Goal: Task Accomplishment & Management: Use online tool/utility

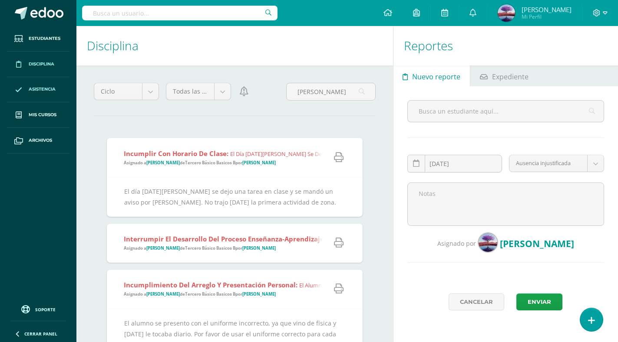
scroll to position [43, 0]
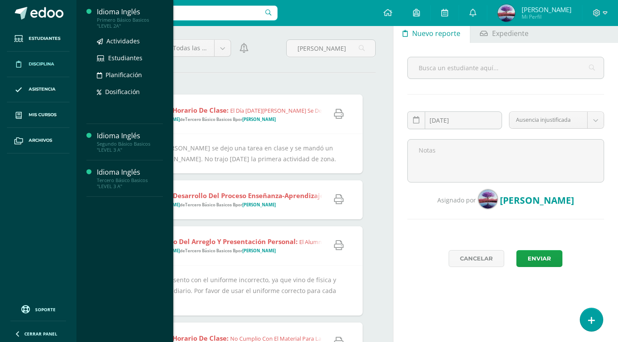
click at [122, 20] on div "Primero Básico Basicos "LEVEL 2A"" at bounding box center [130, 23] width 66 height 12
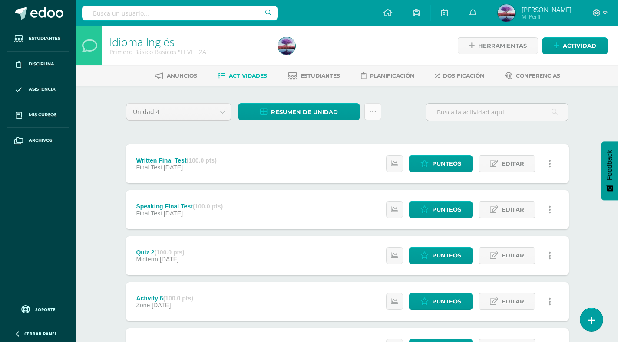
click at [375, 111] on icon at bounding box center [372, 111] width 7 height 7
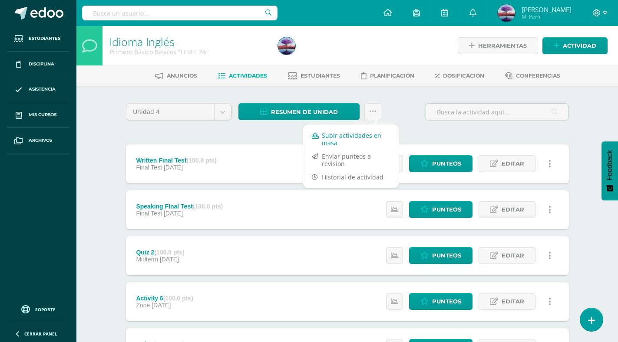
click at [362, 138] on link "Subir actividades en masa" at bounding box center [350, 139] width 95 height 21
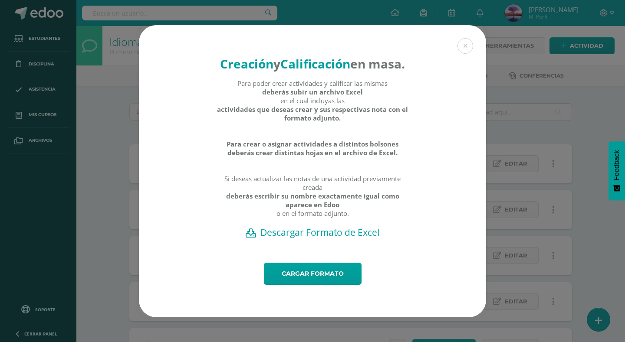
click at [317, 239] on h2 "Descargar Formato de Excel" at bounding box center [312, 233] width 317 height 12
click at [466, 38] on button at bounding box center [465, 46] width 16 height 16
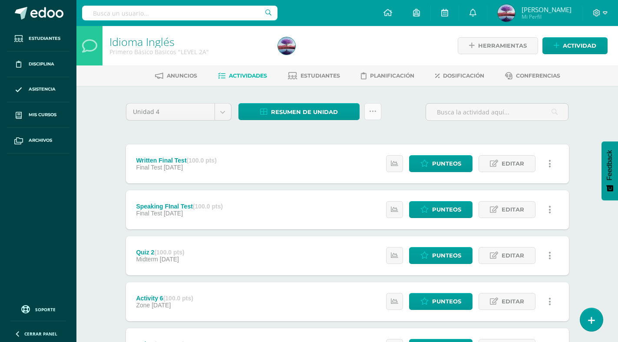
click at [369, 107] on link at bounding box center [372, 111] width 17 height 17
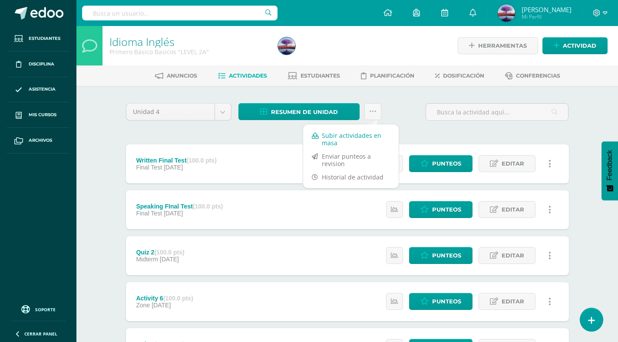
click at [356, 138] on link "Subir actividades en masa" at bounding box center [350, 139] width 95 height 21
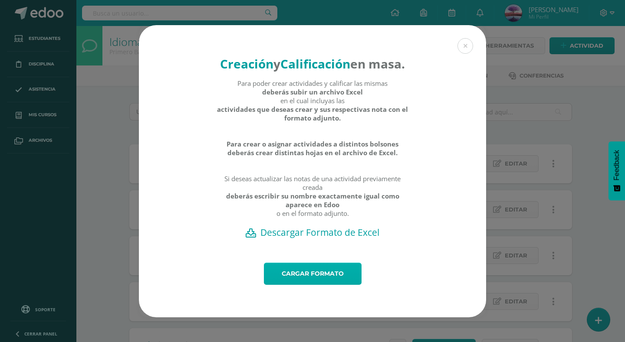
click at [300, 282] on link "Cargar formato" at bounding box center [313, 274] width 98 height 22
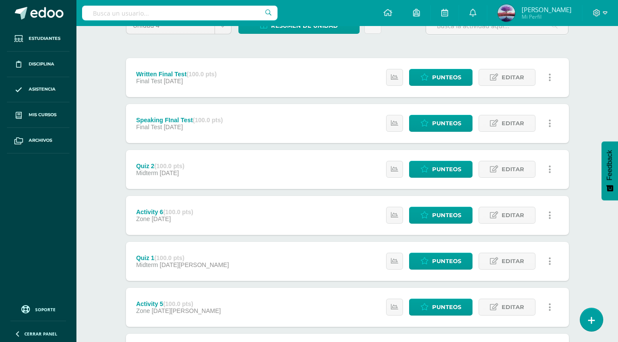
scroll to position [87, 0]
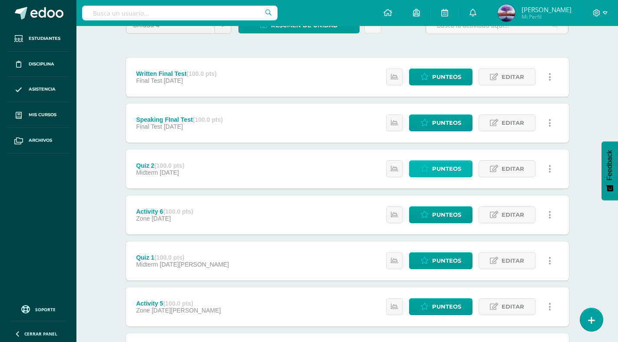
click at [454, 173] on span "Punteos" at bounding box center [446, 169] width 29 height 16
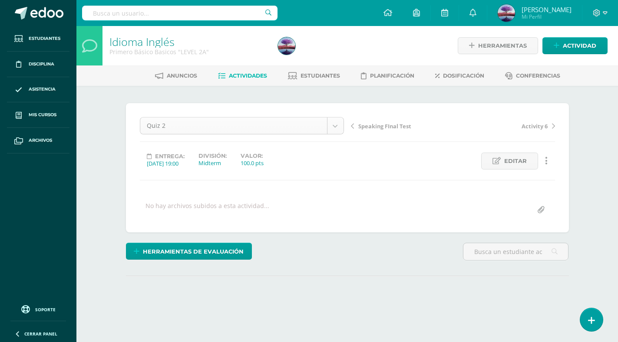
click at [242, 128] on body "Estudiantes Disciplina Asistencia Mis cursos Archivos Soporte Centro de ayuda Ú…" at bounding box center [309, 172] width 618 height 344
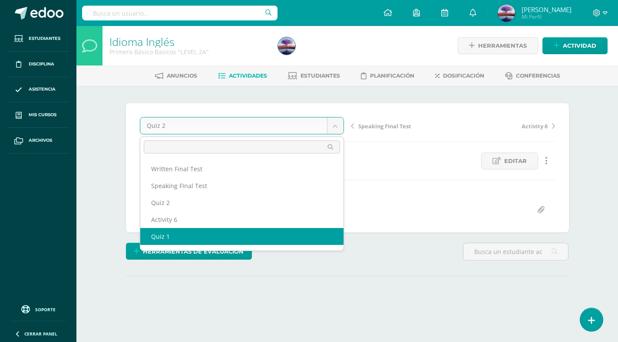
select select "/dashboard/teacher/grade-activity/190961/"
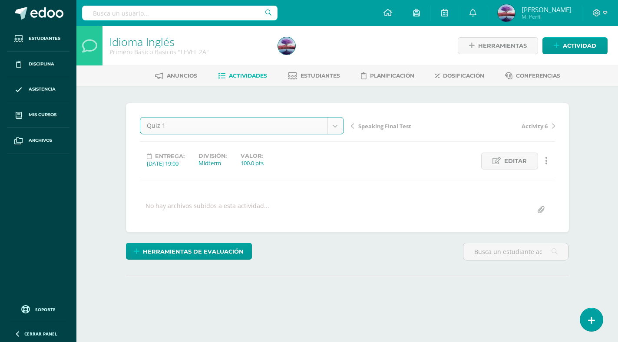
click at [184, 128] on body "Estudiantes Disciplina Asistencia Mis cursos Archivos Soporte Centro de ayuda Ú…" at bounding box center [309, 172] width 618 height 344
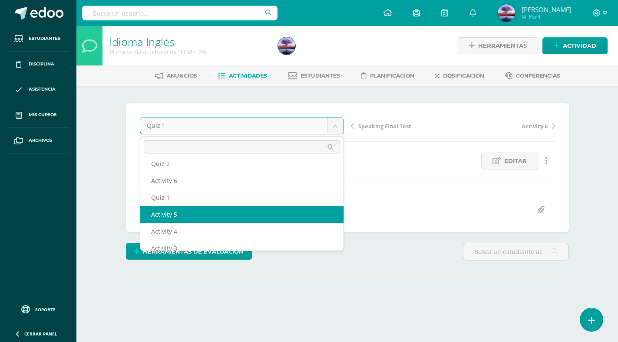
scroll to position [67, 0]
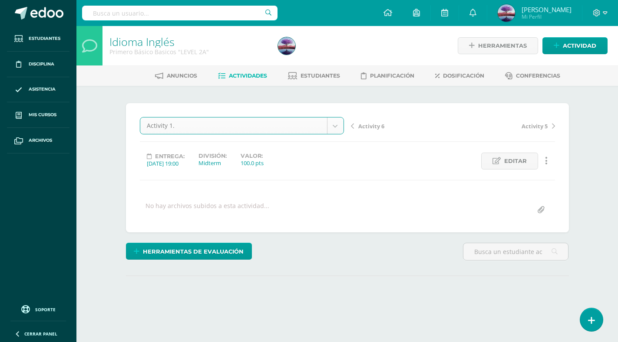
select select "/dashboard/teacher/grade-activity/189986/"
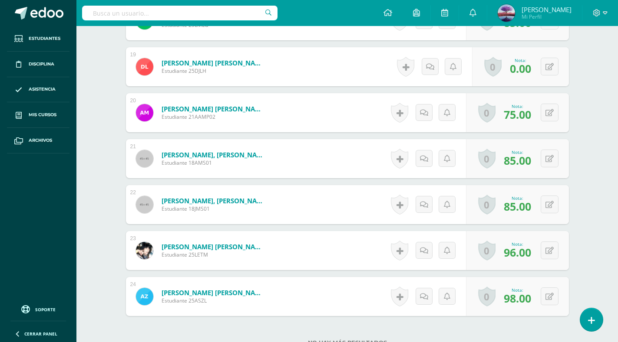
scroll to position [814, 0]
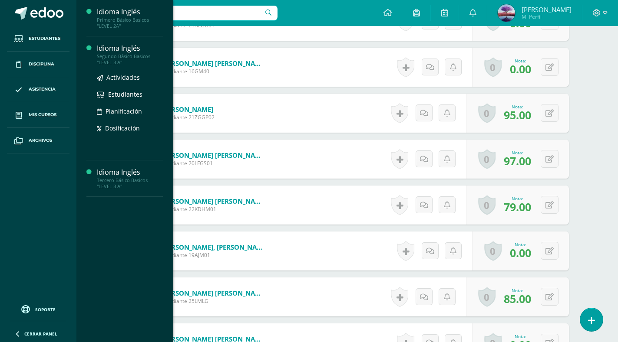
click at [118, 52] on div "Idioma Inglés" at bounding box center [130, 48] width 66 height 10
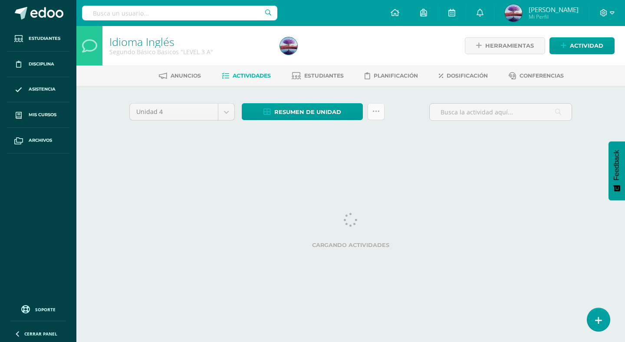
click at [375, 112] on icon at bounding box center [375, 111] width 7 height 7
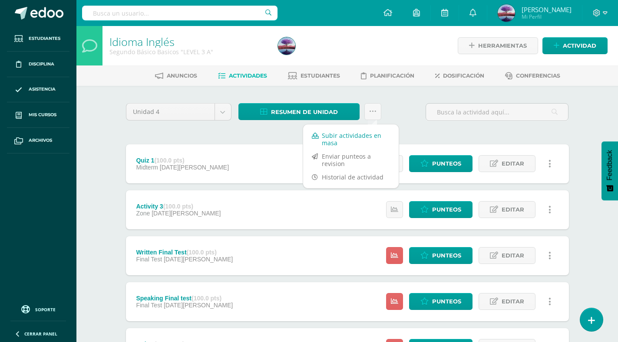
click at [332, 139] on link "Subir actividades en masa" at bounding box center [350, 139] width 95 height 21
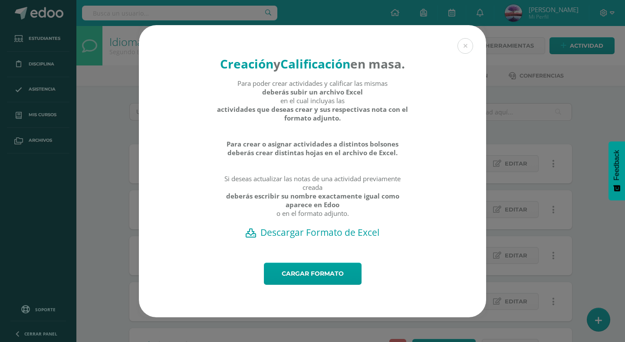
click at [323, 239] on h2 "Descargar Formato de Excel" at bounding box center [312, 233] width 317 height 12
click at [315, 285] on link "Cargar formato" at bounding box center [313, 274] width 98 height 22
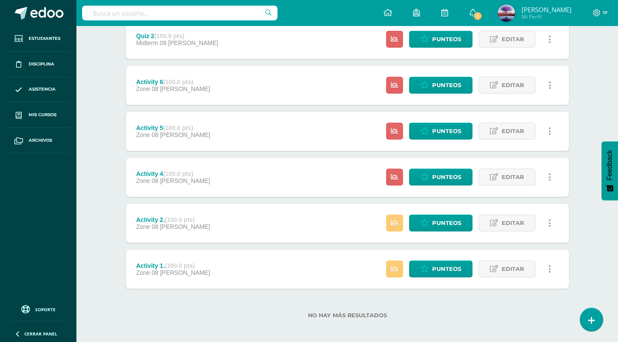
scroll to position [310, 0]
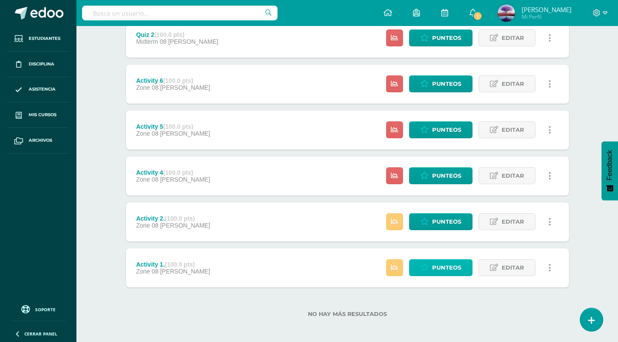
click at [433, 267] on span "Punteos" at bounding box center [446, 268] width 29 height 16
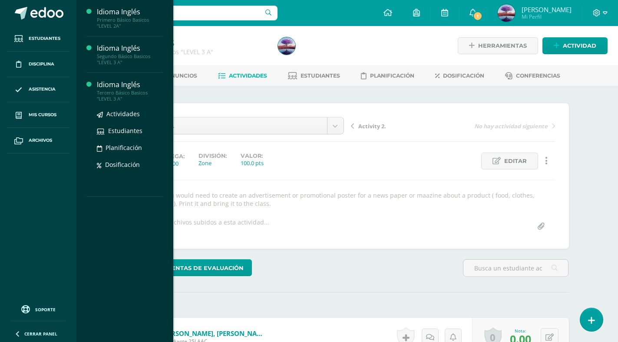
click at [130, 90] on div "Tercero Básico Basicos "LEVEL 3 A"" at bounding box center [130, 96] width 66 height 12
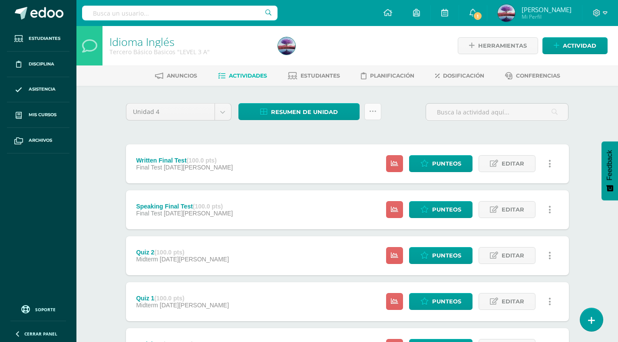
click at [368, 114] on link at bounding box center [372, 111] width 17 height 17
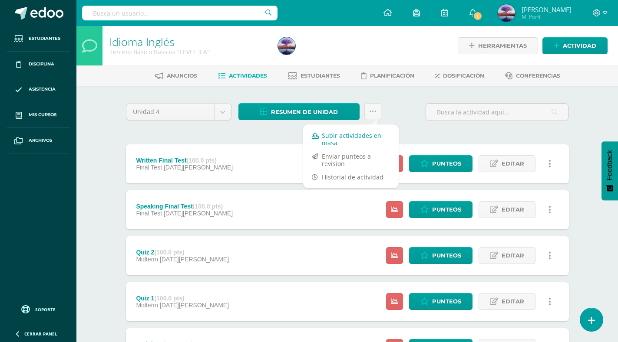
click at [362, 137] on link "Subir actividades en masa" at bounding box center [350, 139] width 95 height 21
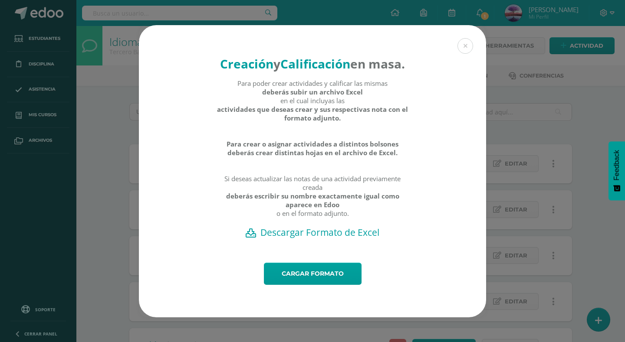
click at [328, 238] on h2 "Descargar Formato de Excel" at bounding box center [312, 233] width 317 height 12
click at [303, 285] on link "Cargar formato" at bounding box center [313, 274] width 98 height 22
